Goal: Task Accomplishment & Management: Manage account settings

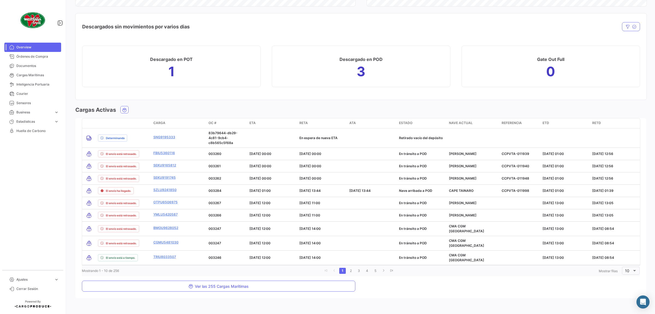
scroll to position [556, 0]
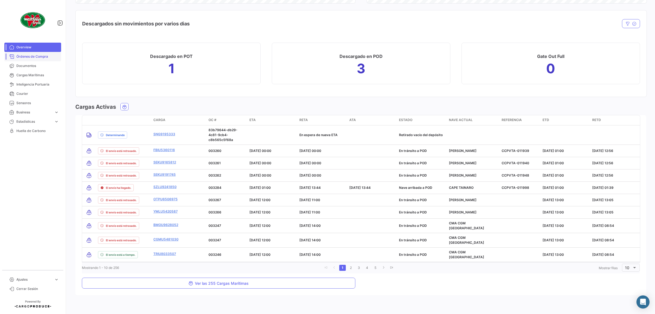
click at [42, 57] on span "Órdenes de Compra" at bounding box center [37, 56] width 43 height 5
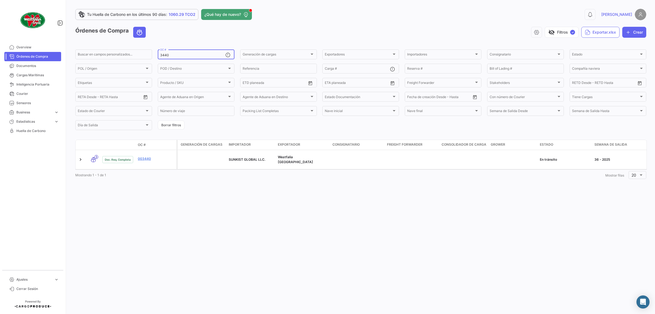
click at [211, 53] on div "3440 OC #" at bounding box center [192, 54] width 65 height 11
drag, startPoint x: 162, startPoint y: 49, endPoint x: 129, endPoint y: 48, distance: 32.8
click at [133, 49] on app-list-header "Órdenes de Compra visibility_off Filtros ✓ Exportar.xlsx Crear Buscar en campos…" at bounding box center [360, 79] width 571 height 104
click at [182, 53] on input "3440" at bounding box center [192, 55] width 65 height 4
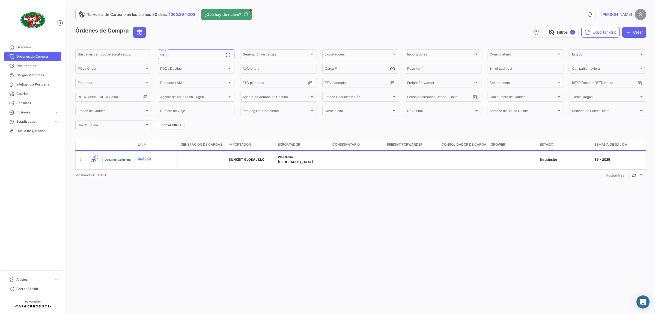
type input "3483"
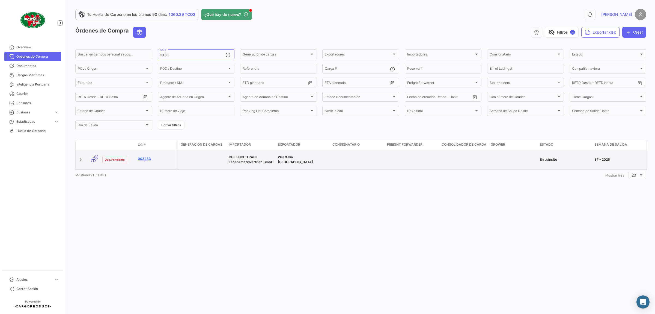
click at [143, 156] on link "003483" at bounding box center [156, 158] width 37 height 5
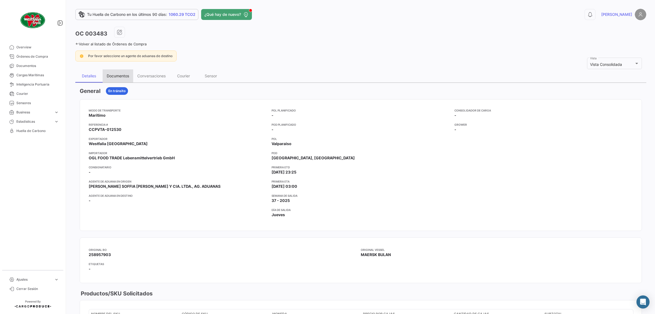
click at [122, 73] on div "Documentos" at bounding box center [118, 75] width 31 height 13
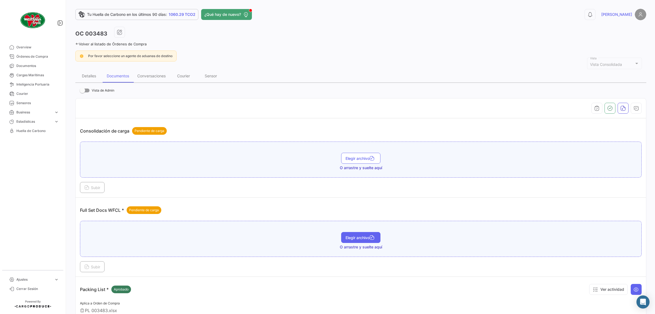
click at [367, 237] on span "Elegir archivo" at bounding box center [360, 237] width 31 height 5
click at [97, 266] on span "Subir" at bounding box center [92, 266] width 16 height 5
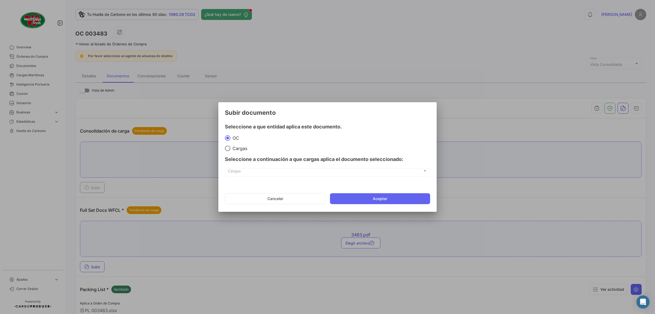
click at [362, 193] on mat-dialog-actions "Cancelar Aceptar" at bounding box center [327, 198] width 205 height 19
click at [364, 199] on button "Aceptar" at bounding box center [380, 198] width 100 height 11
